Goal: Task Accomplishment & Management: Use online tool/utility

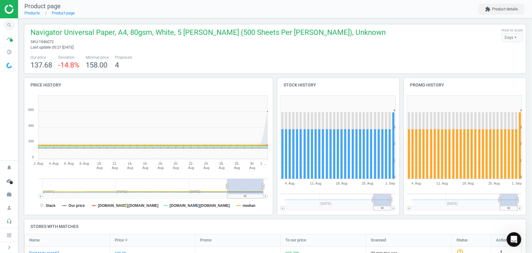
click at [10, 24] on icon "search" at bounding box center [9, 25] width 12 height 12
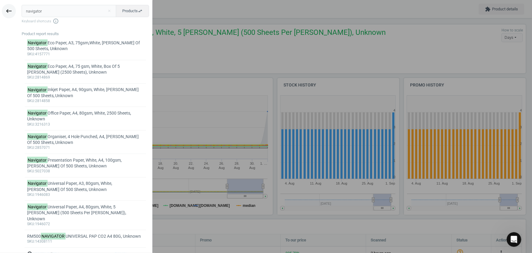
click at [9, 8] on icon "keyboard_backspace" at bounding box center [8, 10] width 7 height 7
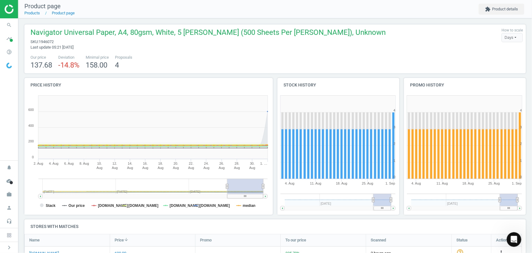
click at [11, 8] on img at bounding box center [26, 9] width 43 height 9
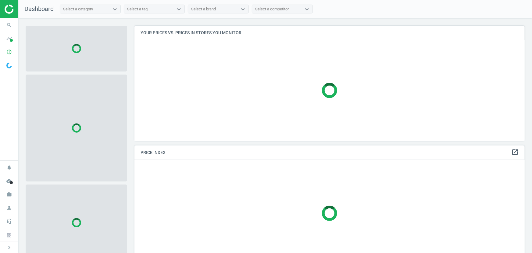
scroll to position [124, 395]
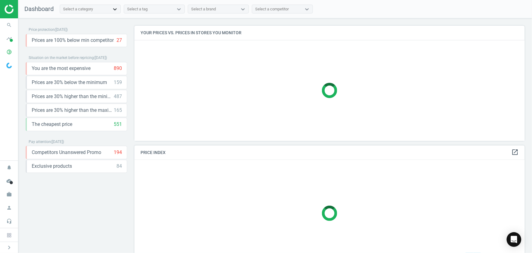
click at [114, 9] on icon at bounding box center [115, 9] width 4 height 2
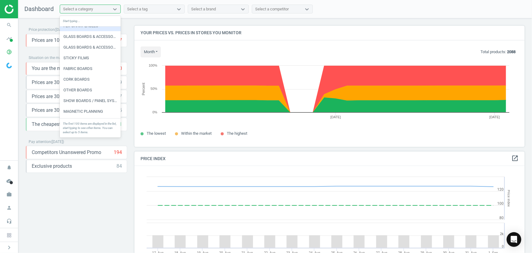
scroll to position [55, 0]
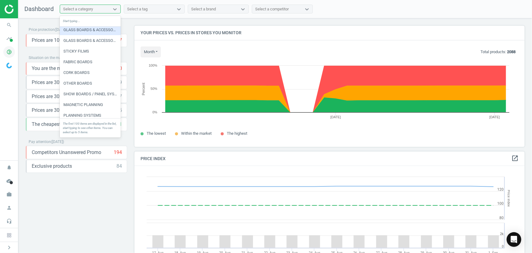
click at [9, 53] on icon "pie_chart_outlined" at bounding box center [9, 52] width 12 height 12
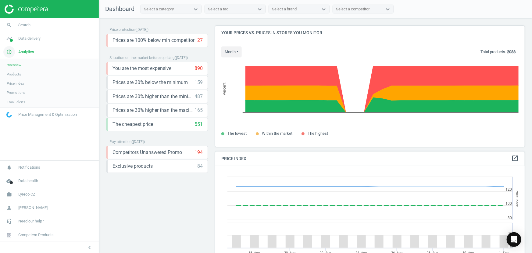
scroll to position [0, 0]
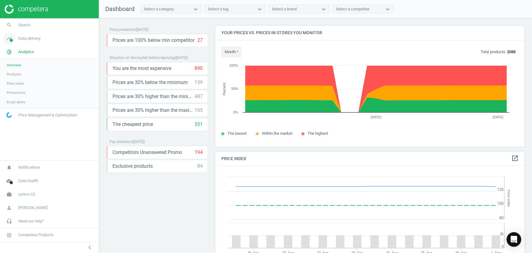
click at [9, 38] on icon "timeline" at bounding box center [9, 39] width 12 height 12
click at [12, 49] on span "Overview" at bounding box center [14, 51] width 15 height 5
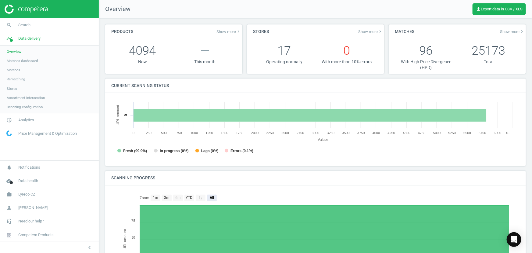
scroll to position [3, 3]
click at [13, 61] on span "Matches dashboard" at bounding box center [22, 60] width 31 height 5
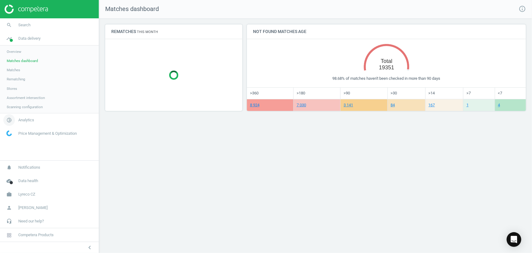
click at [18, 117] on span "Analytics" at bounding box center [26, 119] width 16 height 5
click at [16, 63] on span "Overview" at bounding box center [14, 65] width 15 height 5
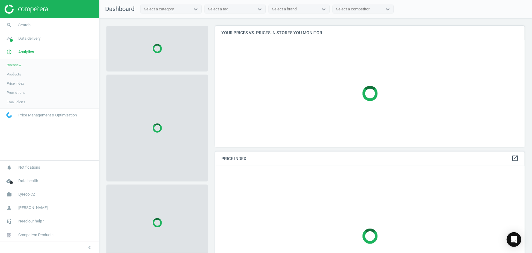
scroll to position [149, 314]
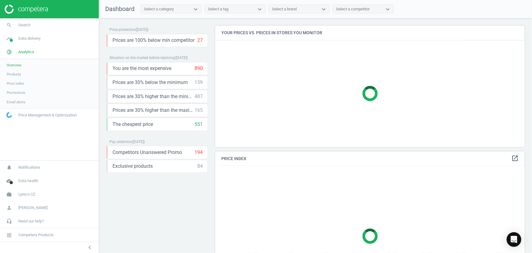
click at [14, 74] on span "Products" at bounding box center [14, 74] width 14 height 5
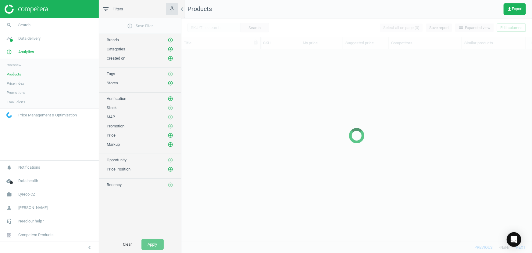
scroll to position [183, 347]
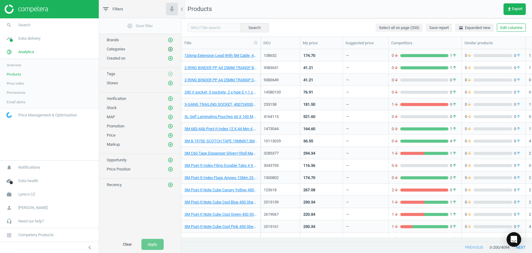
click at [170, 50] on icon "add_circle_outline" at bounding box center [170, 48] width 5 height 5
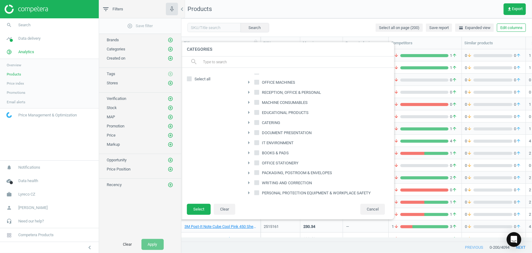
scroll to position [52, 0]
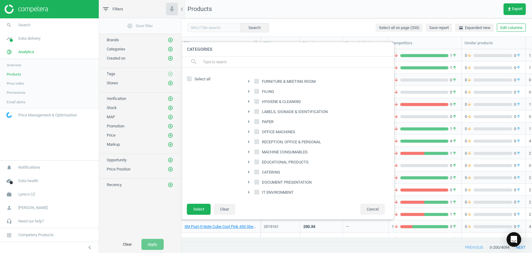
click at [248, 122] on icon "arrow_right" at bounding box center [248, 121] width 7 height 7
click at [259, 160] on input "PROFESSIONAL MACHINE PAPER" at bounding box center [260, 161] width 4 height 4
checkbox input "true"
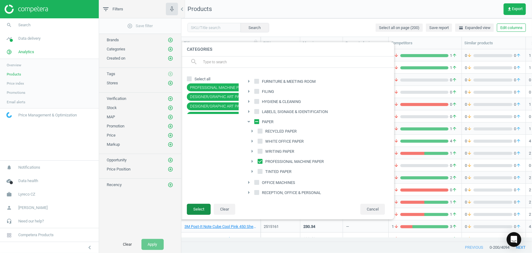
click at [201, 207] on button "Select" at bounding box center [199, 209] width 24 height 11
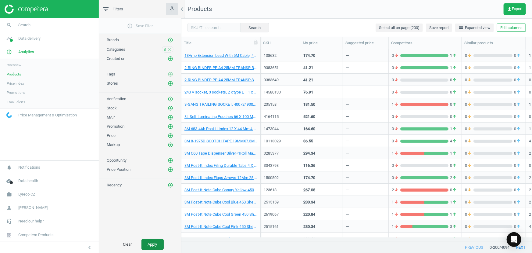
click at [156, 244] on button "Apply" at bounding box center [153, 244] width 22 height 11
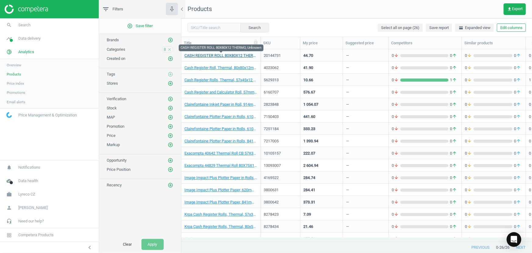
click at [233, 56] on link "CASH REGISTER ROLL 80X80X12 THERMO, Unknown" at bounding box center [221, 55] width 73 height 5
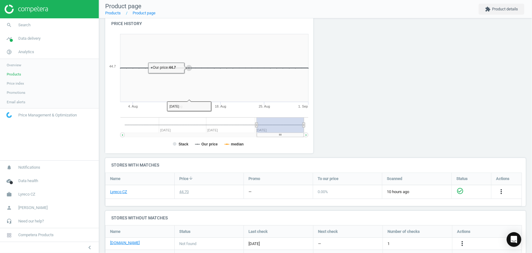
scroll to position [137, 0]
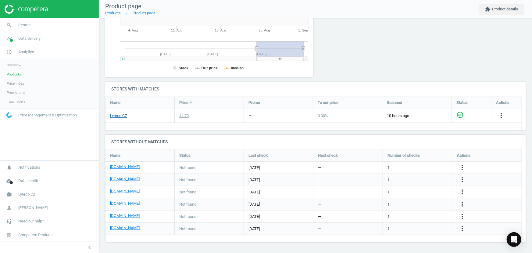
click at [126, 116] on link "Lyreco CZ" at bounding box center [118, 115] width 17 height 5
click at [463, 178] on icon "more_vert" at bounding box center [462, 179] width 7 height 7
click at [401, 179] on link "Edit URL/product option" at bounding box center [415, 179] width 84 height 9
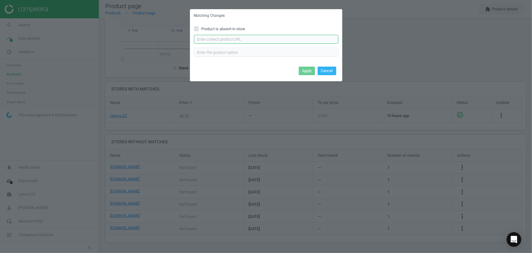
click at [238, 37] on input "text" at bounding box center [266, 39] width 145 height 9
paste input "[URL][DOMAIN_NAME]"
type input "[URL][DOMAIN_NAME]"
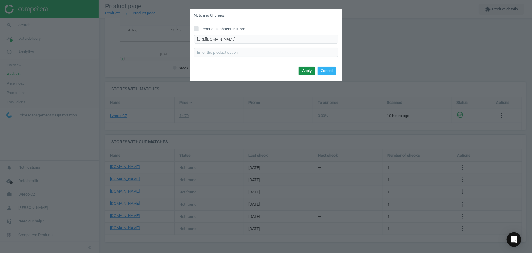
click at [307, 70] on button "Apply" at bounding box center [307, 71] width 16 height 9
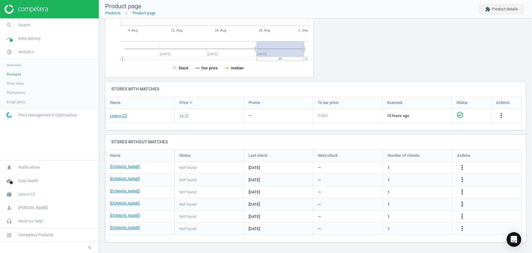
click at [463, 204] on icon "more_vert" at bounding box center [462, 203] width 7 height 7
click at [416, 203] on link "Edit URL/product option" at bounding box center [415, 203] width 84 height 9
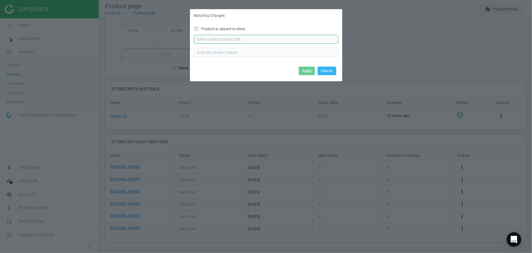
click at [260, 38] on input "text" at bounding box center [266, 39] width 145 height 9
paste input "[URL][DOMAIN_NAME][PERSON_NAME]"
type input "[URL][DOMAIN_NAME][PERSON_NAME]"
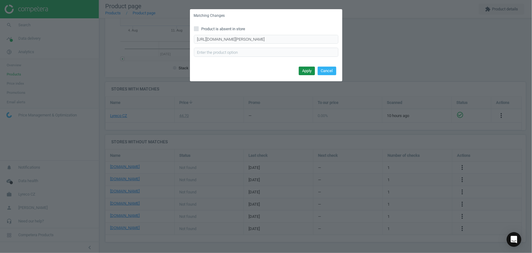
click at [304, 70] on button "Apply" at bounding box center [307, 71] width 16 height 9
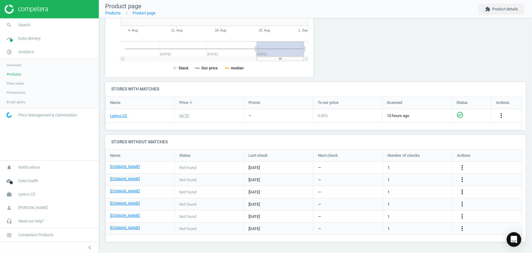
click at [463, 188] on icon "more_vert" at bounding box center [462, 191] width 7 height 7
click at [405, 191] on link "Edit URL/product option" at bounding box center [415, 191] width 84 height 9
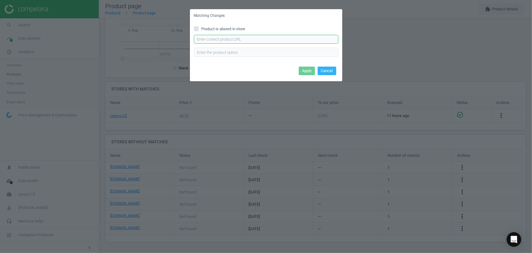
click at [245, 40] on input "text" at bounding box center [266, 39] width 145 height 9
paste input "[URL][DOMAIN_NAME]"
type input "[URL][DOMAIN_NAME]"
click at [307, 69] on button "Apply" at bounding box center [307, 71] width 16 height 9
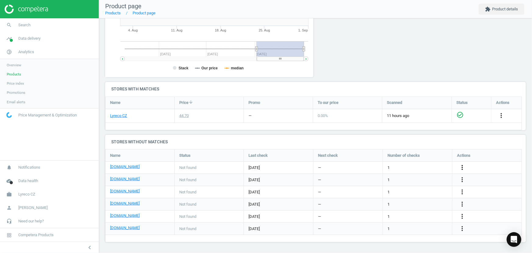
click at [462, 166] on icon "more_vert" at bounding box center [462, 167] width 7 height 7
click at [403, 168] on link "Edit URL/product option" at bounding box center [415, 167] width 84 height 9
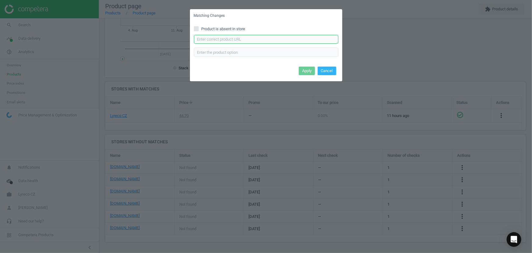
click at [265, 39] on input "text" at bounding box center [266, 39] width 145 height 9
paste input "[URL][DOMAIN_NAME]"
type input "[URL][DOMAIN_NAME]"
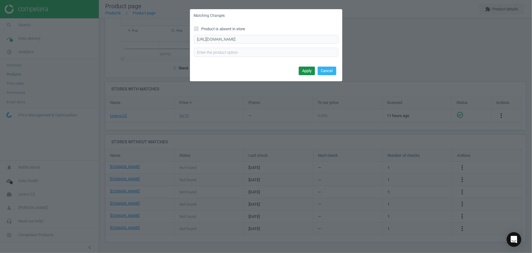
click at [306, 71] on button "Apply" at bounding box center [307, 71] width 16 height 9
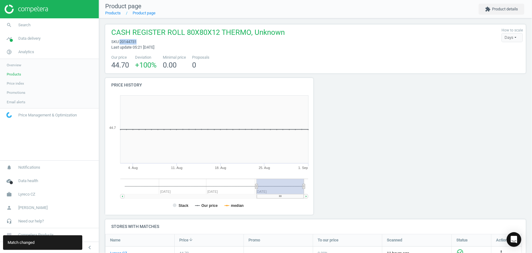
drag, startPoint x: 138, startPoint y: 41, endPoint x: 121, endPoint y: 42, distance: 17.1
click at [121, 42] on span "sku : 20144731" at bounding box center [198, 41] width 174 height 5
copy span "20144731"
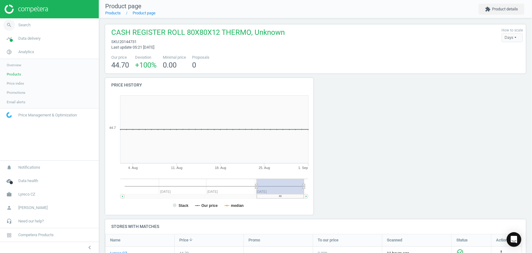
click at [27, 23] on span "Search" at bounding box center [24, 24] width 12 height 5
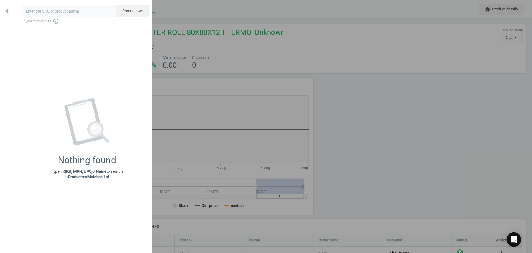
click at [45, 13] on input "text" at bounding box center [69, 11] width 95 height 12
type input "159543"
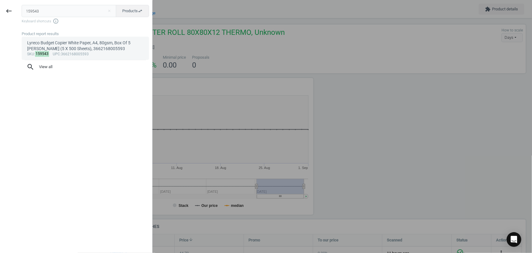
click at [57, 41] on div "Lyreco Budget Copier White Paper, A4, 80gsm, Box Of 5 [PERSON_NAME] (5 X 500 Sh…" at bounding box center [85, 46] width 117 height 12
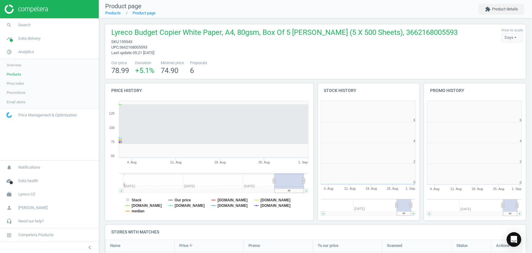
scroll to position [131, 110]
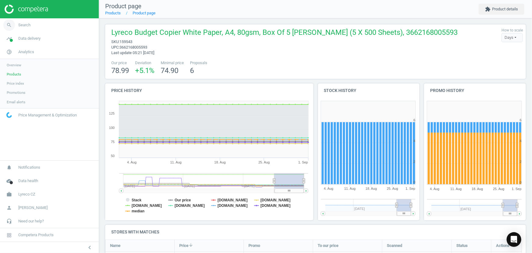
click at [20, 25] on span "Search" at bounding box center [24, 24] width 12 height 5
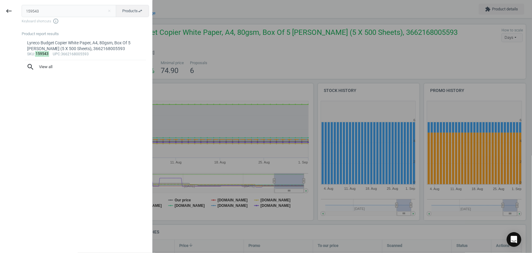
drag, startPoint x: 45, startPoint y: 6, endPoint x: 17, endPoint y: 0, distance: 28.4
click at [17, 0] on div "keyboard_backspace 159543 close Products swap_horiz Keyboard shortcuts info_out…" at bounding box center [76, 126] width 153 height 253
type input "20144731"
click at [87, 46] on div "sku : 20144731" at bounding box center [85, 48] width 117 height 5
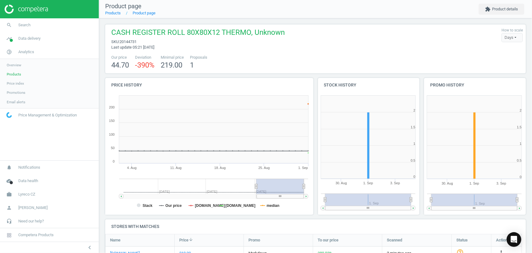
click at [134, 41] on span "20144731" at bounding box center [128, 41] width 17 height 5
copy span "20144731"
click at [27, 23] on span "Search" at bounding box center [24, 24] width 12 height 5
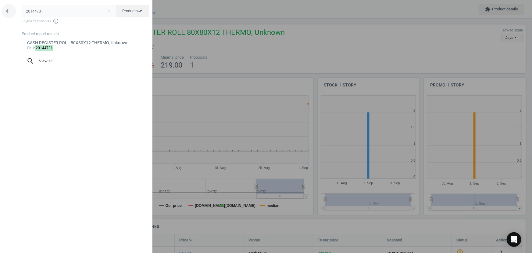
drag, startPoint x: 46, startPoint y: 11, endPoint x: 14, endPoint y: 9, distance: 32.1
click at [15, 9] on div "keyboard_backspace 20144731 close Products swap_horiz Keyboard shortcuts info_o…" at bounding box center [76, 127] width 153 height 253
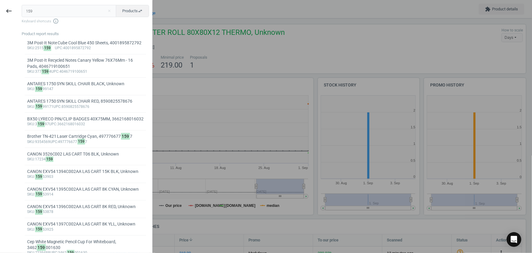
type input "159543"
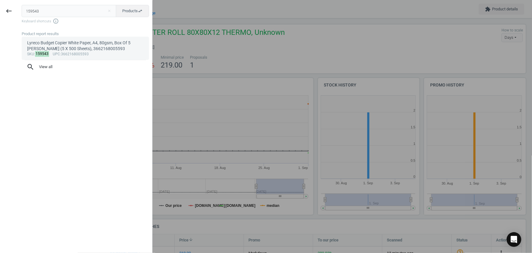
click at [55, 43] on div "Lyreco Budget Copier White Paper, A4, 80gsm, Box Of 5 [PERSON_NAME] (5 X 500 Sh…" at bounding box center [85, 46] width 117 height 12
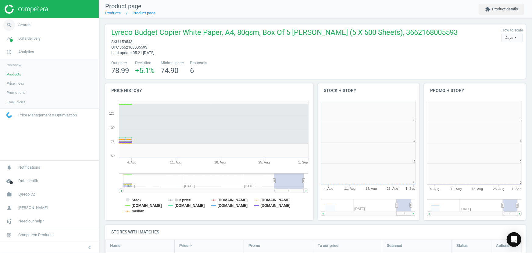
scroll to position [131, 110]
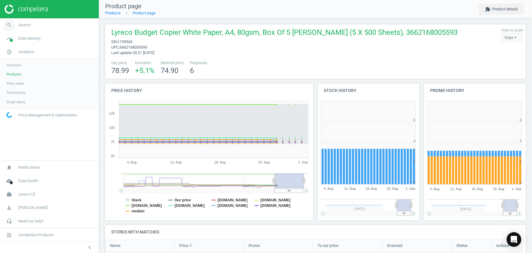
click at [32, 25] on link "search Search" at bounding box center [49, 24] width 99 height 13
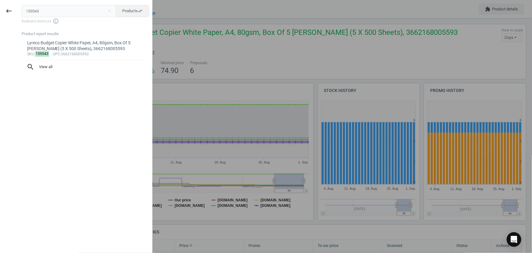
drag, startPoint x: 50, startPoint y: 8, endPoint x: 21, endPoint y: 8, distance: 28.7
click at [22, 8] on input "159543" at bounding box center [69, 11] width 95 height 12
type input "20144731"
click at [58, 41] on div "CASH REGISTER ROLL 80X80X12 THERMO, Unknown" at bounding box center [85, 43] width 117 height 6
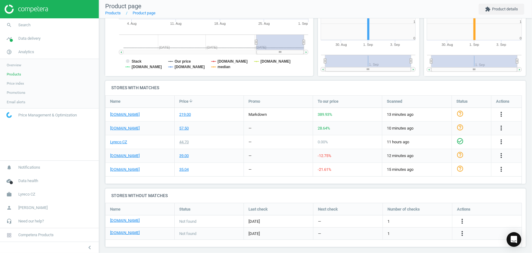
scroll to position [143, 0]
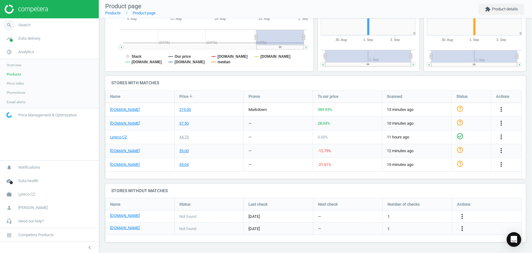
click at [28, 25] on span "Search" at bounding box center [24, 24] width 12 height 5
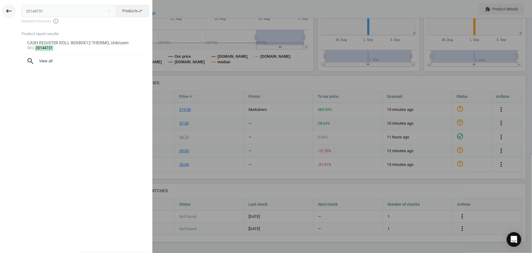
click at [6, 8] on icon "keyboard_backspace" at bounding box center [8, 10] width 7 height 7
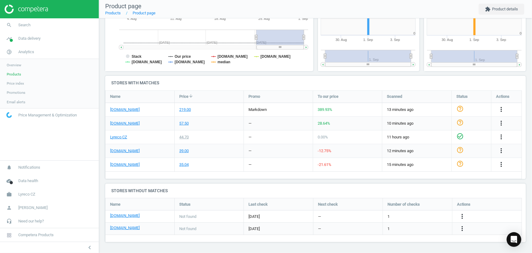
click at [14, 72] on span "Products" at bounding box center [14, 74] width 14 height 5
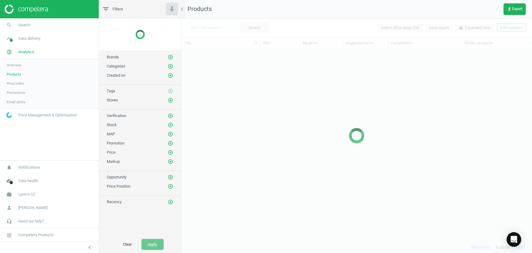
scroll to position [183, 347]
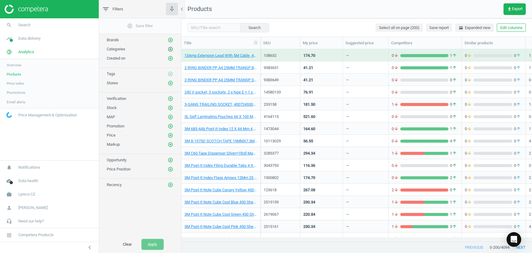
click at [171, 47] on icon "add_circle_outline" at bounding box center [170, 48] width 5 height 5
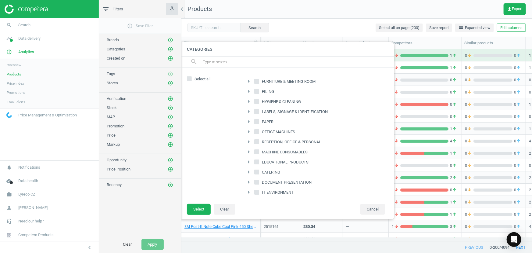
click at [249, 122] on icon "arrow_right" at bounding box center [248, 121] width 7 height 7
click at [259, 160] on input "PROFESSIONAL MACHINE PAPER" at bounding box center [260, 161] width 4 height 4
checkbox input "true"
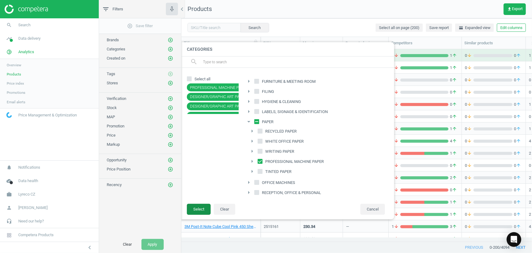
click at [200, 210] on button "Select" at bounding box center [199, 209] width 24 height 11
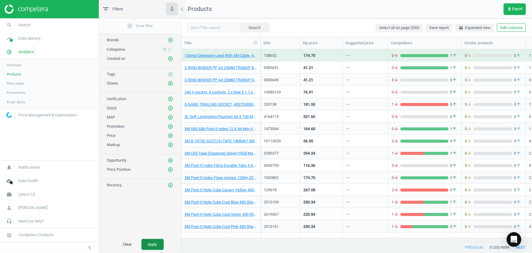
click at [151, 244] on button "Apply" at bounding box center [153, 244] width 22 height 11
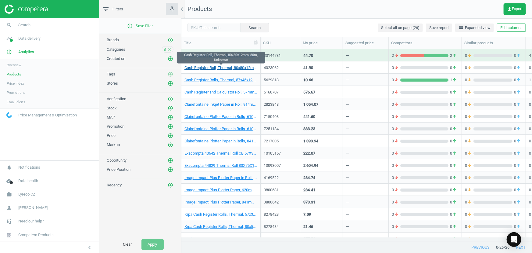
click at [217, 67] on link "Cash Register Roll, Thermal, 80x80x12mm, 80m, Unknown" at bounding box center [221, 67] width 73 height 5
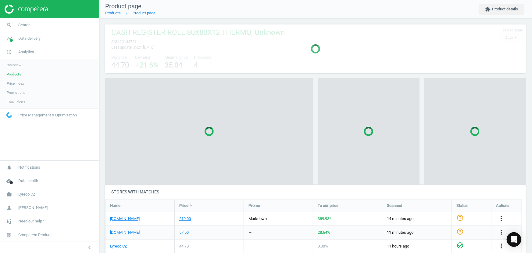
scroll to position [102, 426]
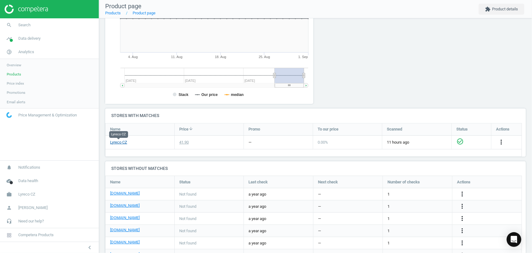
click at [121, 142] on link "Lyreco CZ" at bounding box center [118, 141] width 17 height 5
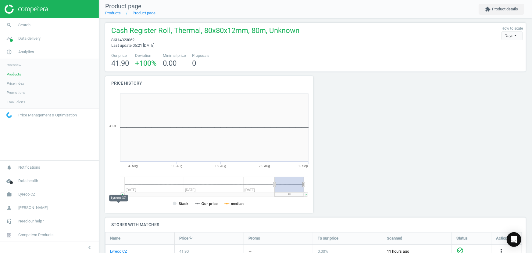
scroll to position [0, 0]
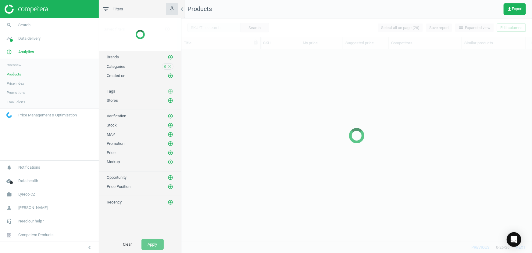
scroll to position [183, 347]
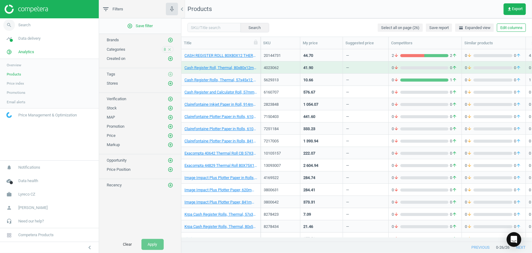
click at [29, 22] on span "Search" at bounding box center [24, 24] width 12 height 5
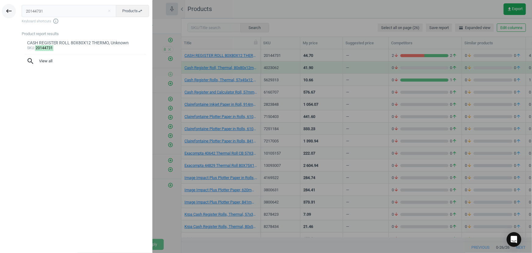
drag, startPoint x: 67, startPoint y: 10, endPoint x: 15, endPoint y: 14, distance: 52.0
click at [15, 14] on div "keyboard_backspace 20144731 close Products swap_horiz Keyboard shortcuts info_o…" at bounding box center [76, 127] width 153 height 253
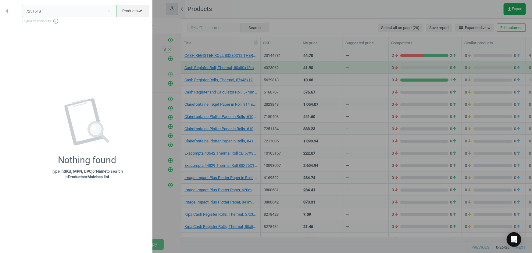
drag, startPoint x: 36, startPoint y: 11, endPoint x: 33, endPoint y: 11, distance: 3.7
click at [33, 11] on input "7251518" at bounding box center [69, 11] width 95 height 12
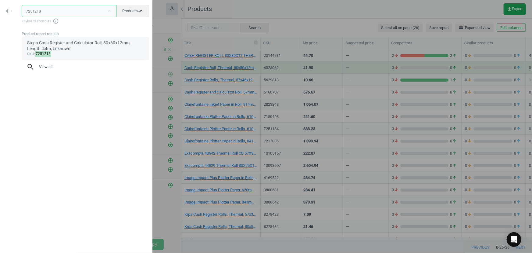
type input "7251218"
click at [83, 46] on div "Stepa Cash Register and Calculator Roll, 80x60x12mm, Length: 44m, Unknown" at bounding box center [85, 46] width 117 height 12
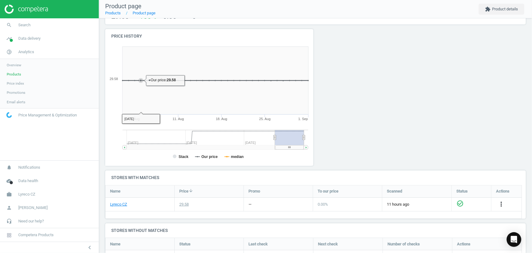
scroll to position [111, 0]
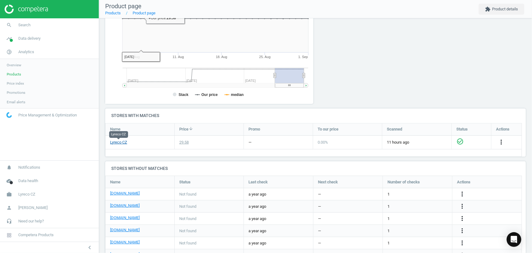
click at [124, 141] on link "Lyreco CZ" at bounding box center [118, 141] width 17 height 5
